Goal: Task Accomplishment & Management: Manage account settings

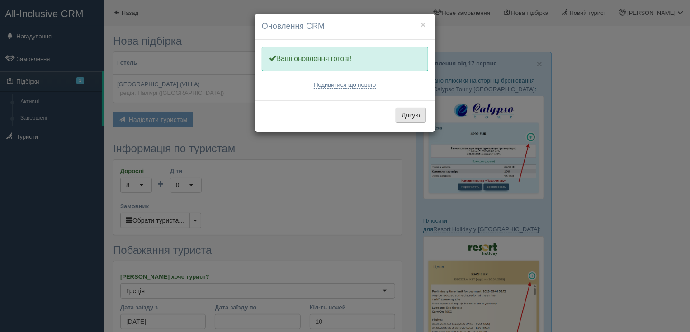
click at [405, 114] on button "Дякую" at bounding box center [411, 115] width 30 height 15
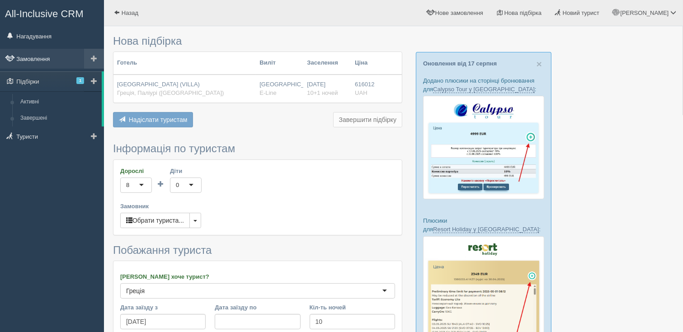
click at [40, 60] on link "Замовлення" at bounding box center [52, 59] width 104 height 20
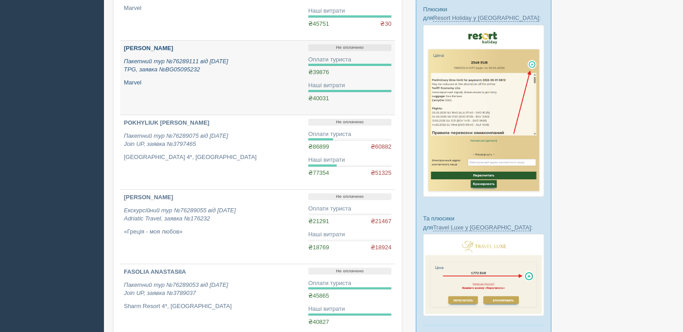
scroll to position [226, 0]
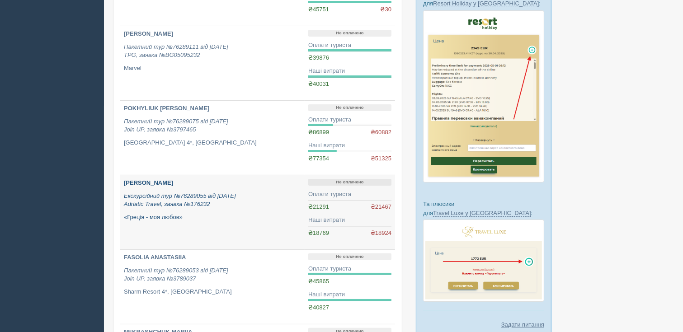
click at [210, 193] on icon "Екскурсійний тур №76289055 від [DATE] Adriatic Travel, заявка №176232" at bounding box center [180, 200] width 112 height 15
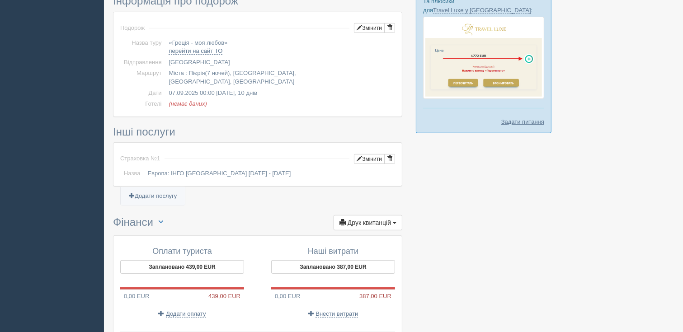
scroll to position [517, 0]
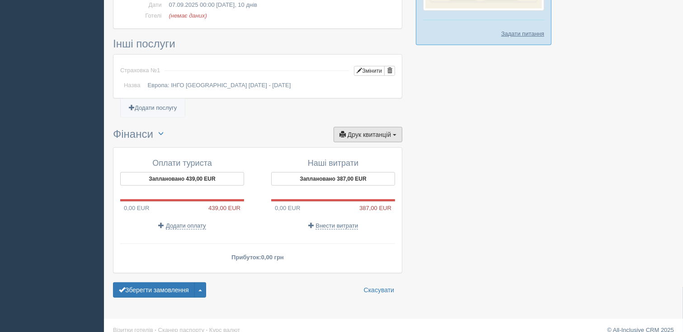
click at [366, 131] on span "Друк квитанцій" at bounding box center [369, 134] width 43 height 7
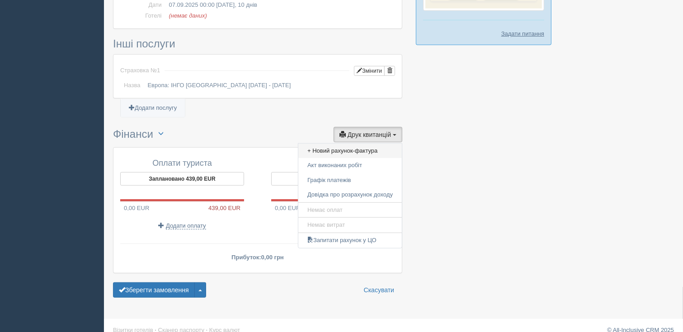
click at [364, 144] on link "+ Новий рахунок-фактура" at bounding box center [350, 151] width 104 height 15
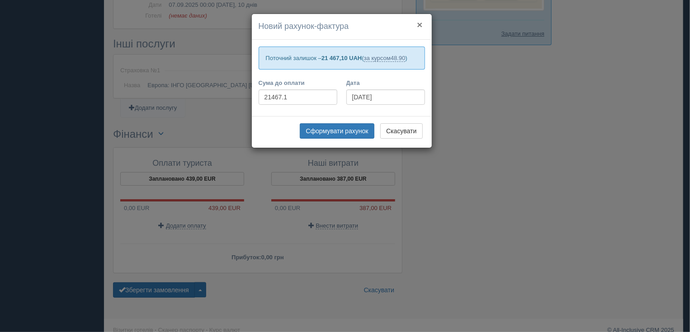
click at [421, 25] on button "×" at bounding box center [419, 24] width 5 height 9
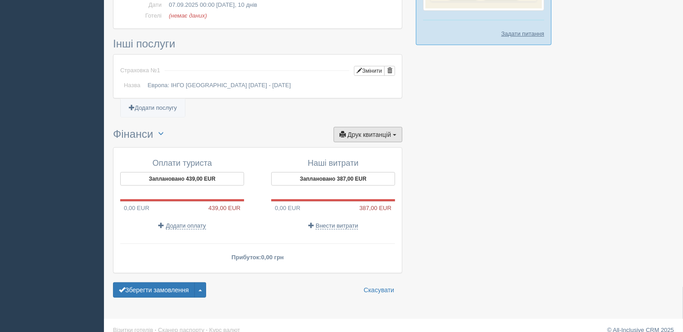
click at [383, 131] on span "Друк квитанцій" at bounding box center [369, 134] width 43 height 7
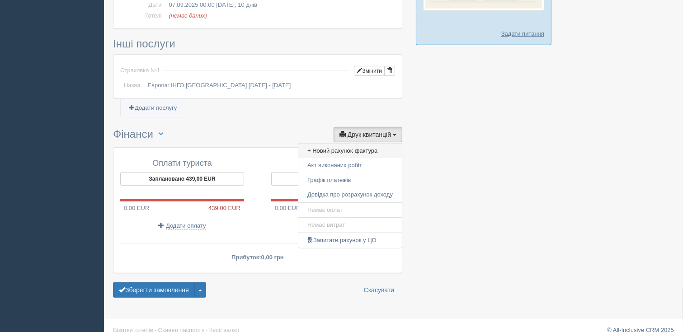
click at [374, 144] on link "+ Новий рахунок-фактура" at bounding box center [350, 151] width 104 height 15
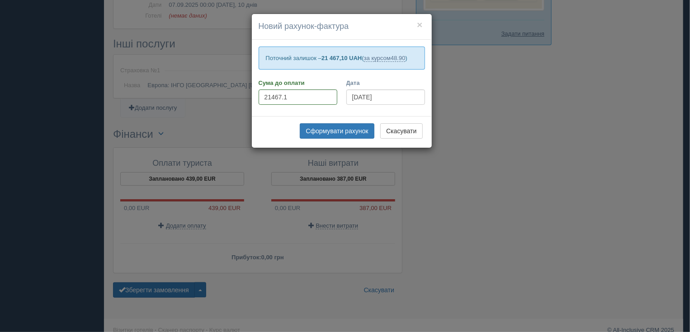
click at [502, 107] on div "× Новий рахунок-фактура Поточний залишок – 21 467,10 UAH ( за курсом 48.90 ) Су…" at bounding box center [345, 166] width 690 height 332
